Goal: Information Seeking & Learning: Learn about a topic

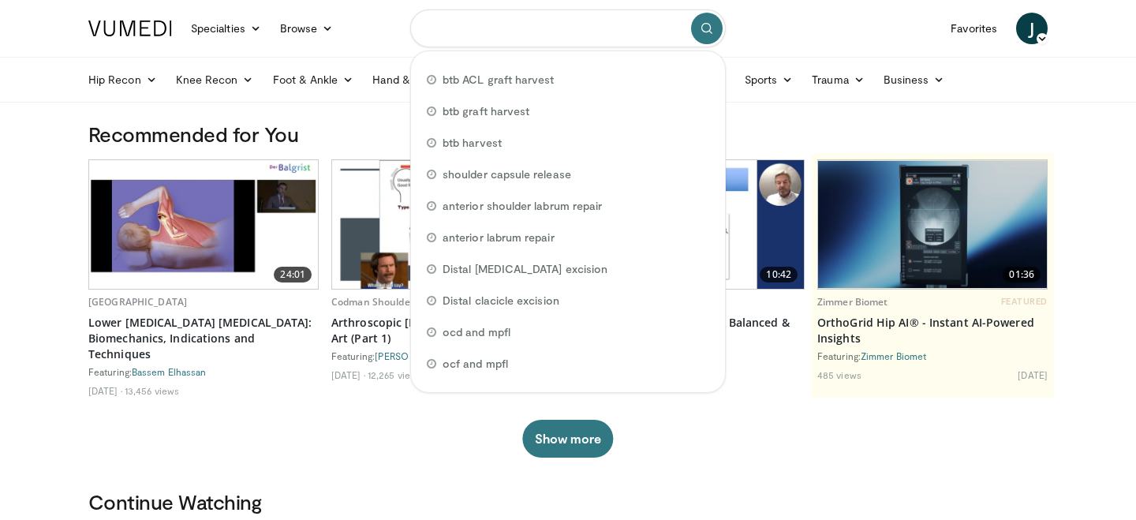
click at [547, 24] on input "Search topics, interventions" at bounding box center [567, 28] width 315 height 38
click at [1044, 43] on icon at bounding box center [1041, 38] width 11 height 11
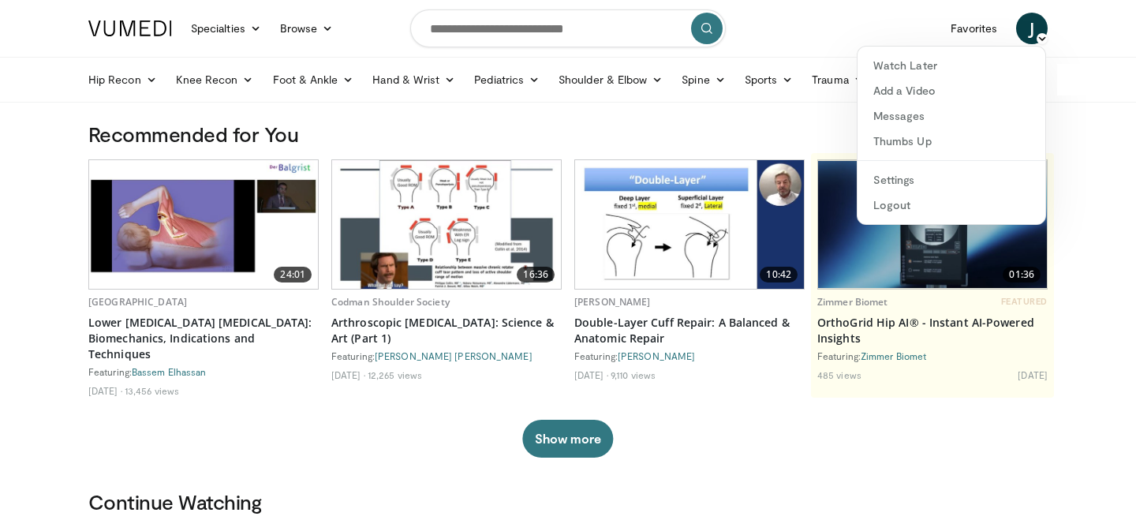
click at [1021, 13] on div "J Junior Ferreira Watch Later Add a Video Messages Thumbs Up Settings Logout" at bounding box center [1031, 28] width 50 height 44
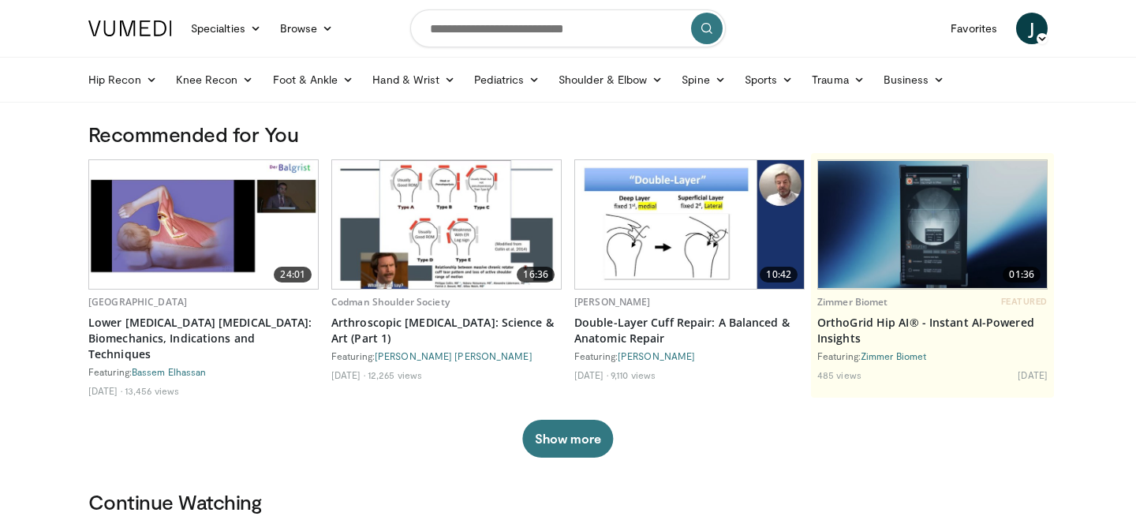
click at [1028, 20] on span "J" at bounding box center [1032, 29] width 32 height 32
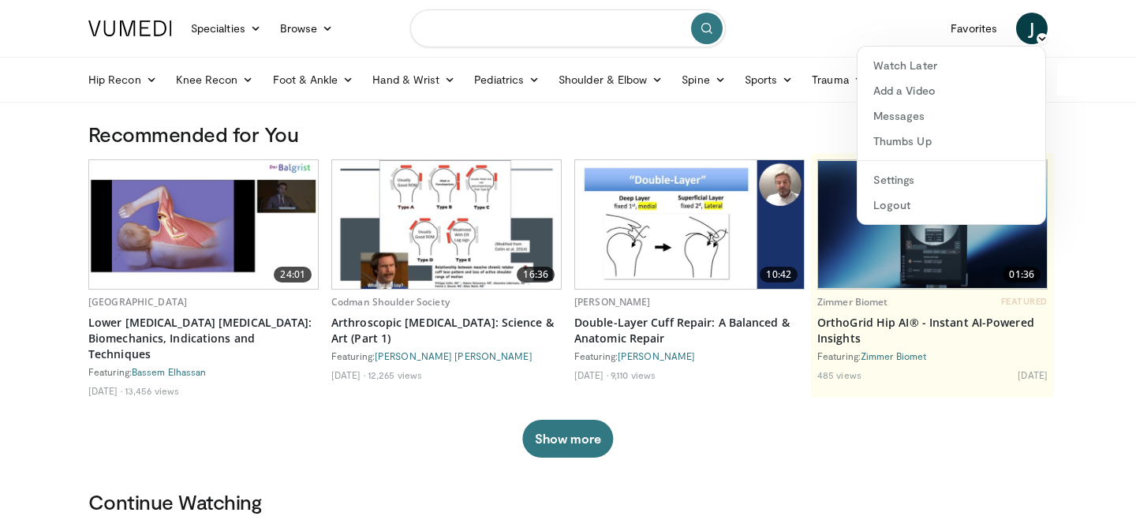
click at [502, 30] on input "Search topics, interventions" at bounding box center [567, 28] width 315 height 38
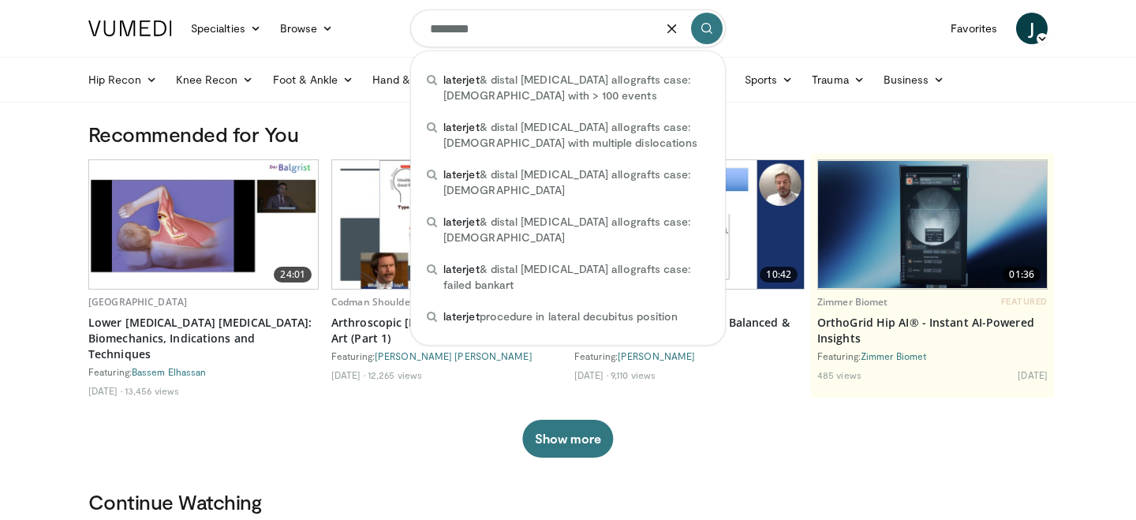
type input "********"
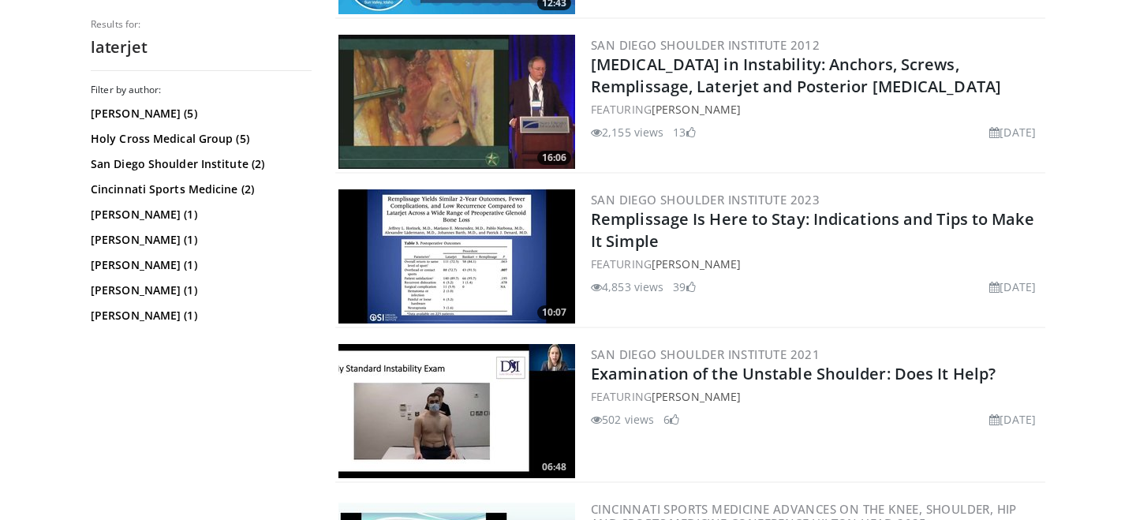
scroll to position [2156, 0]
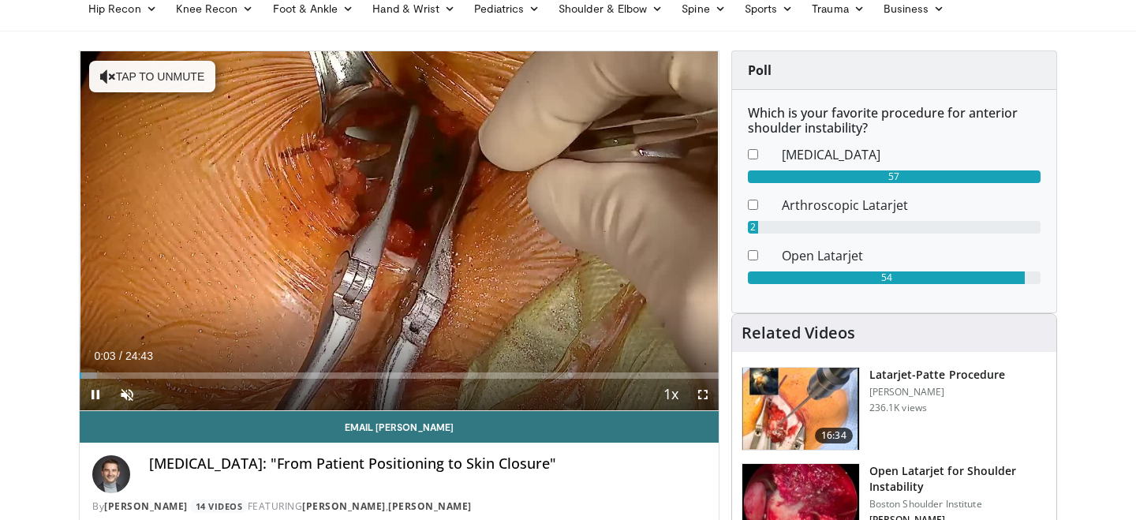
scroll to position [73, 0]
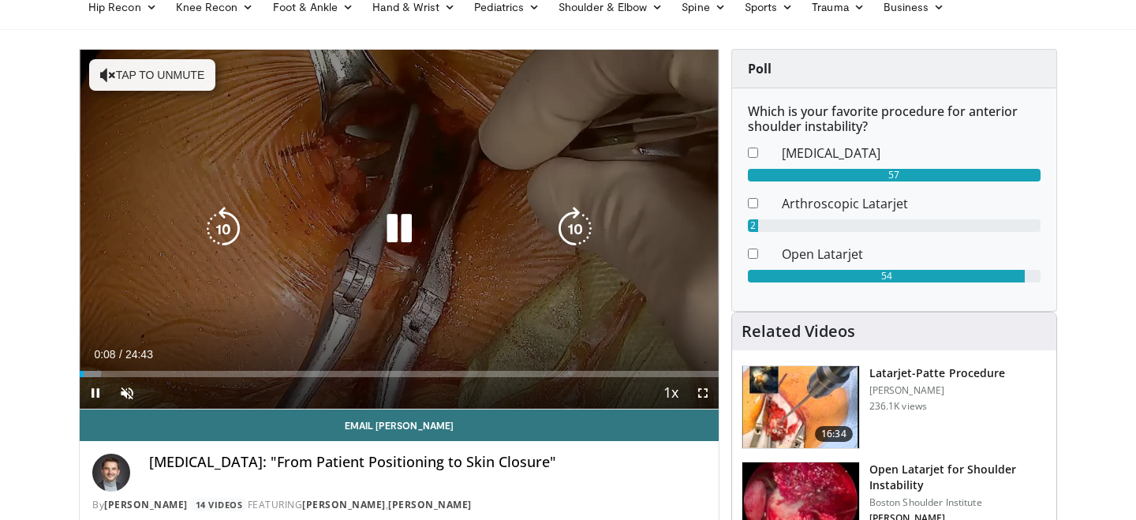
click at [128, 67] on button "Tap to unmute" at bounding box center [152, 75] width 126 height 32
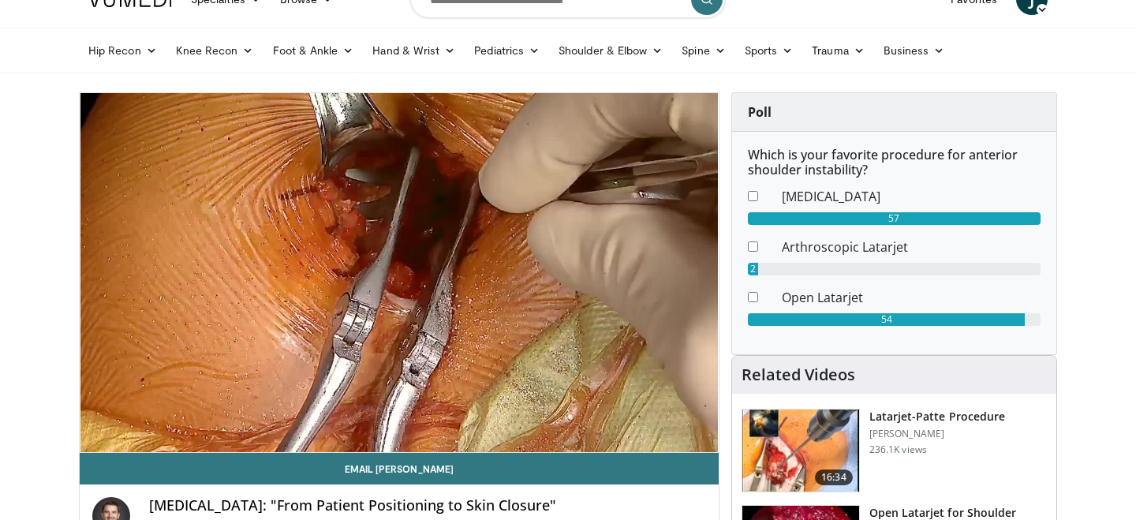
scroll to position [32, 0]
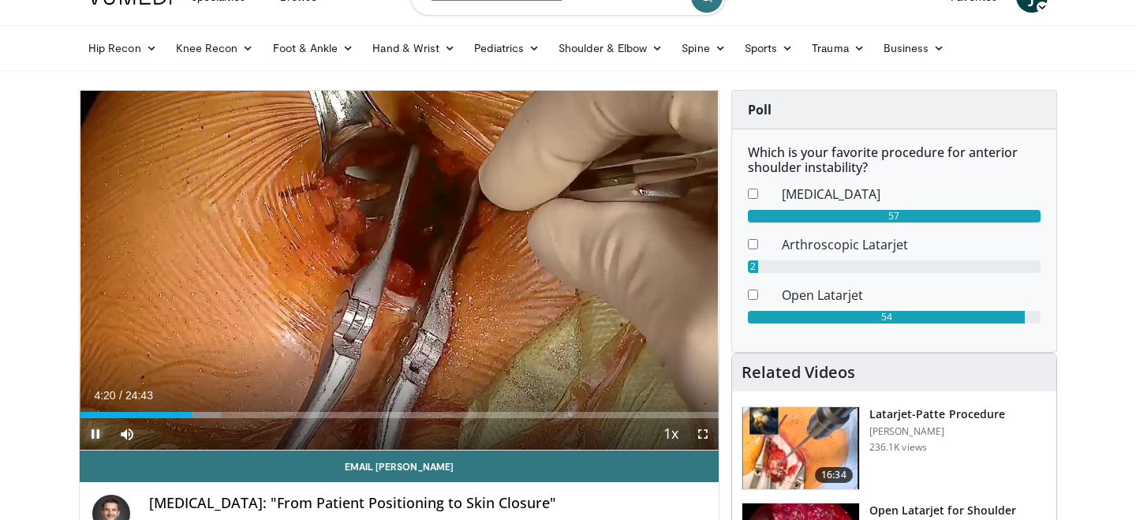
click at [103, 430] on span "Video Player" at bounding box center [96, 434] width 32 height 32
